Goal: Task Accomplishment & Management: Manage account settings

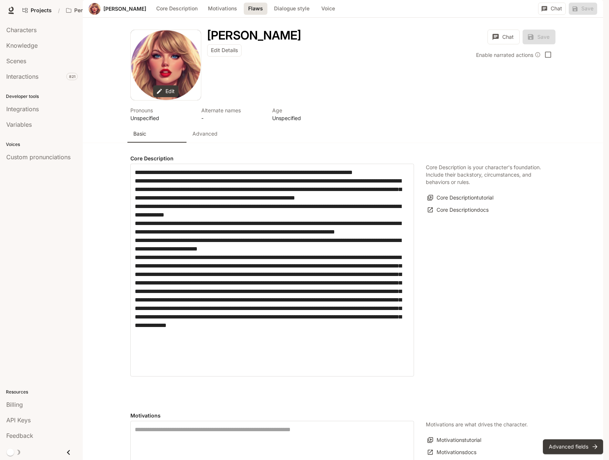
scroll to position [427, 0]
click at [81, 7] on p "Pen Pals [Production]" at bounding box center [94, 10] width 41 height 6
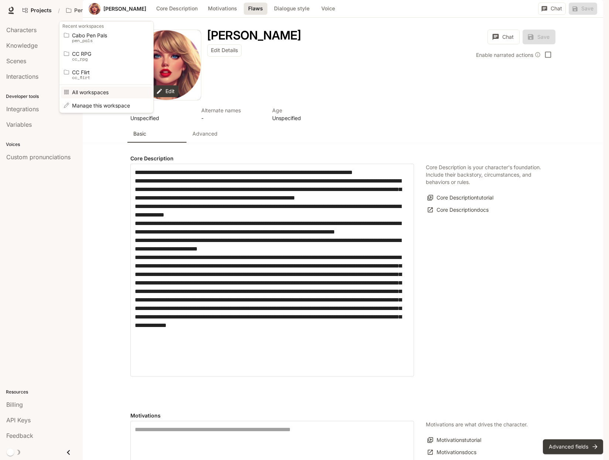
click at [96, 92] on span "All workspaces" at bounding box center [105, 92] width 66 height 6
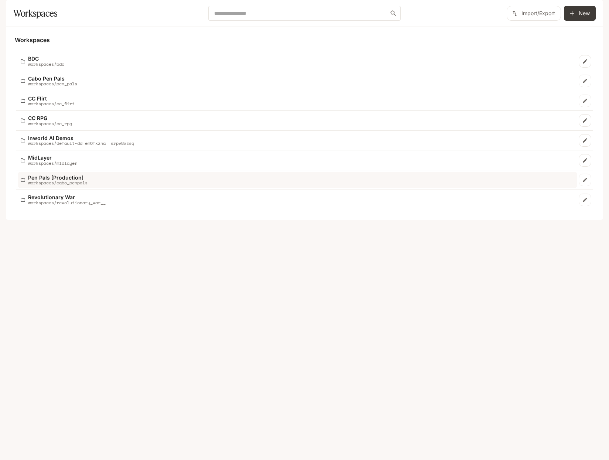
click at [61, 185] on p "workspaces/cabo_penpals" at bounding box center [57, 182] width 59 height 5
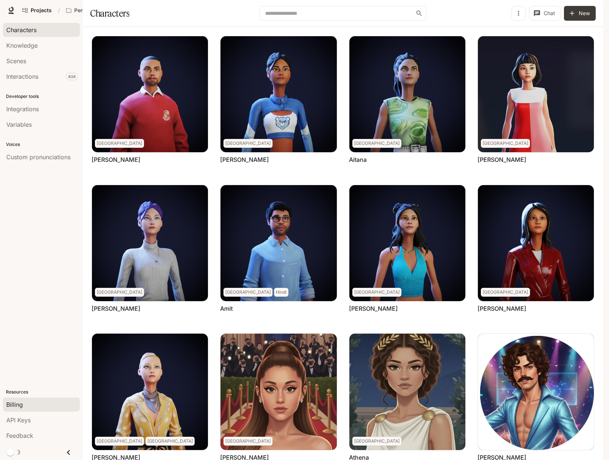
click at [20, 406] on span "Billing" at bounding box center [14, 404] width 17 height 9
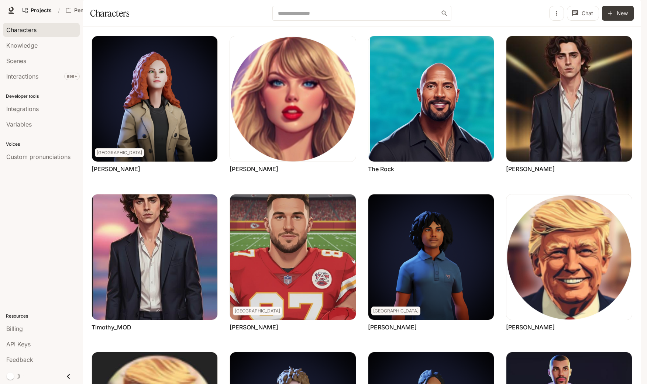
scroll to position [177, 0]
